Goal: Check status

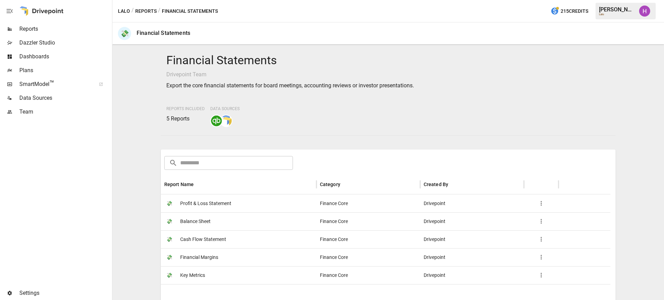
click at [200, 204] on span "Profit & Loss Statement" at bounding box center [205, 204] width 51 height 18
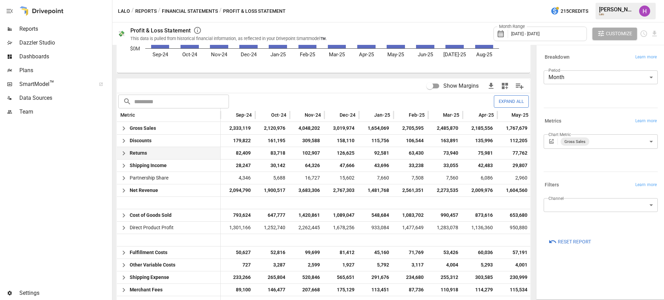
scroll to position [130, 0]
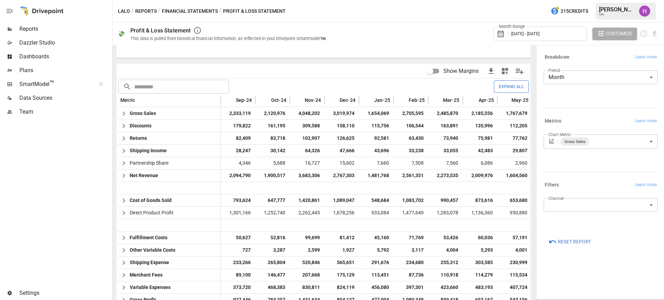
click at [539, 35] on span "[DATE] - [DATE]" at bounding box center [525, 33] width 28 height 5
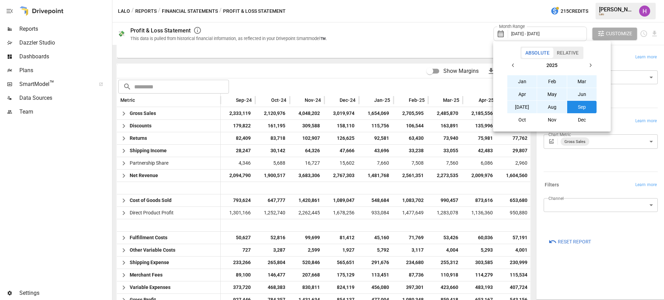
click at [511, 65] on icon "button" at bounding box center [513, 66] width 6 height 6
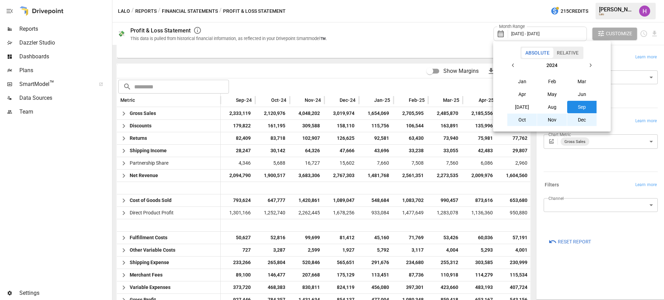
click at [578, 108] on button "Sep" at bounding box center [582, 107] width 30 height 12
click at [591, 68] on icon "button" at bounding box center [590, 66] width 6 height 6
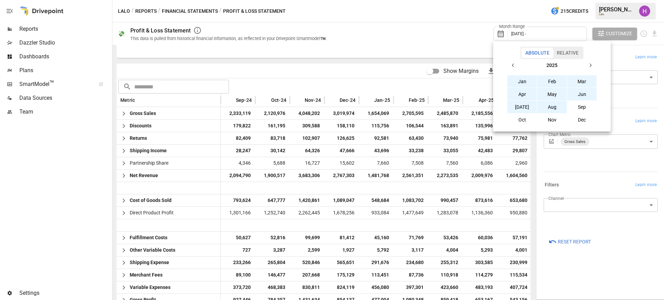
click at [555, 107] on button "Aug" at bounding box center [552, 107] width 30 height 12
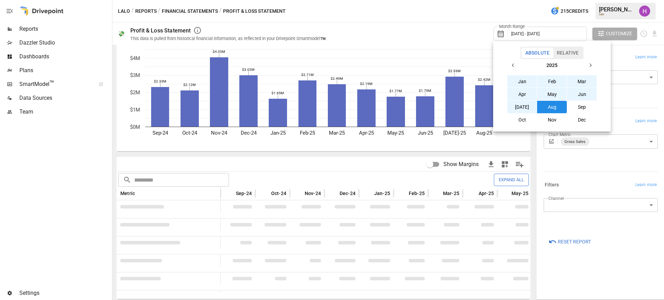
scroll to position [40, 0]
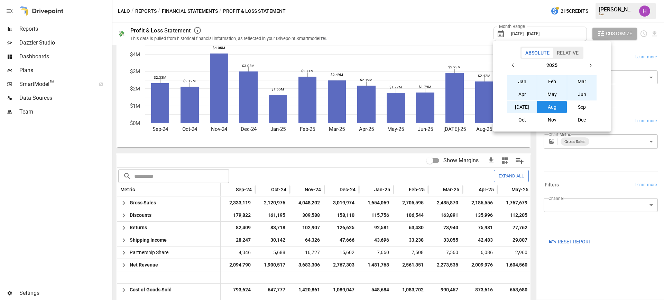
click at [423, 4] on div at bounding box center [332, 150] width 664 height 300
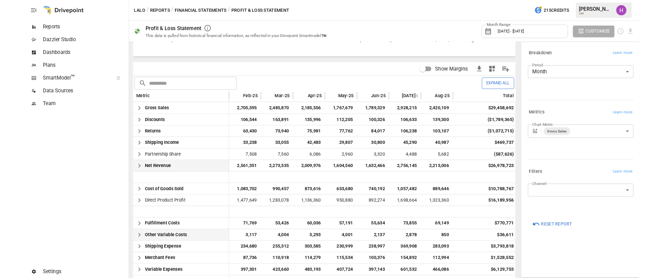
scroll to position [0, 181]
